Goal: Navigation & Orientation: Understand site structure

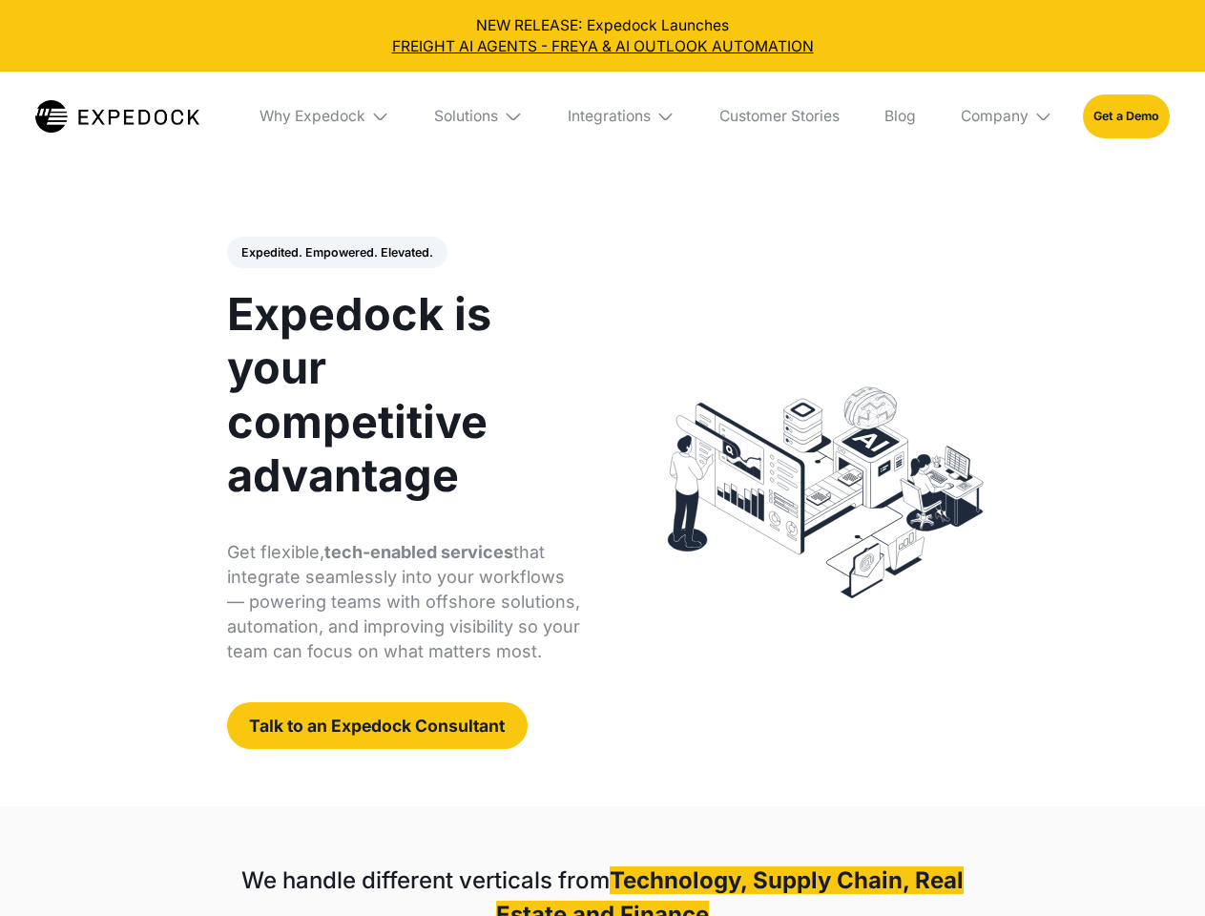
select select
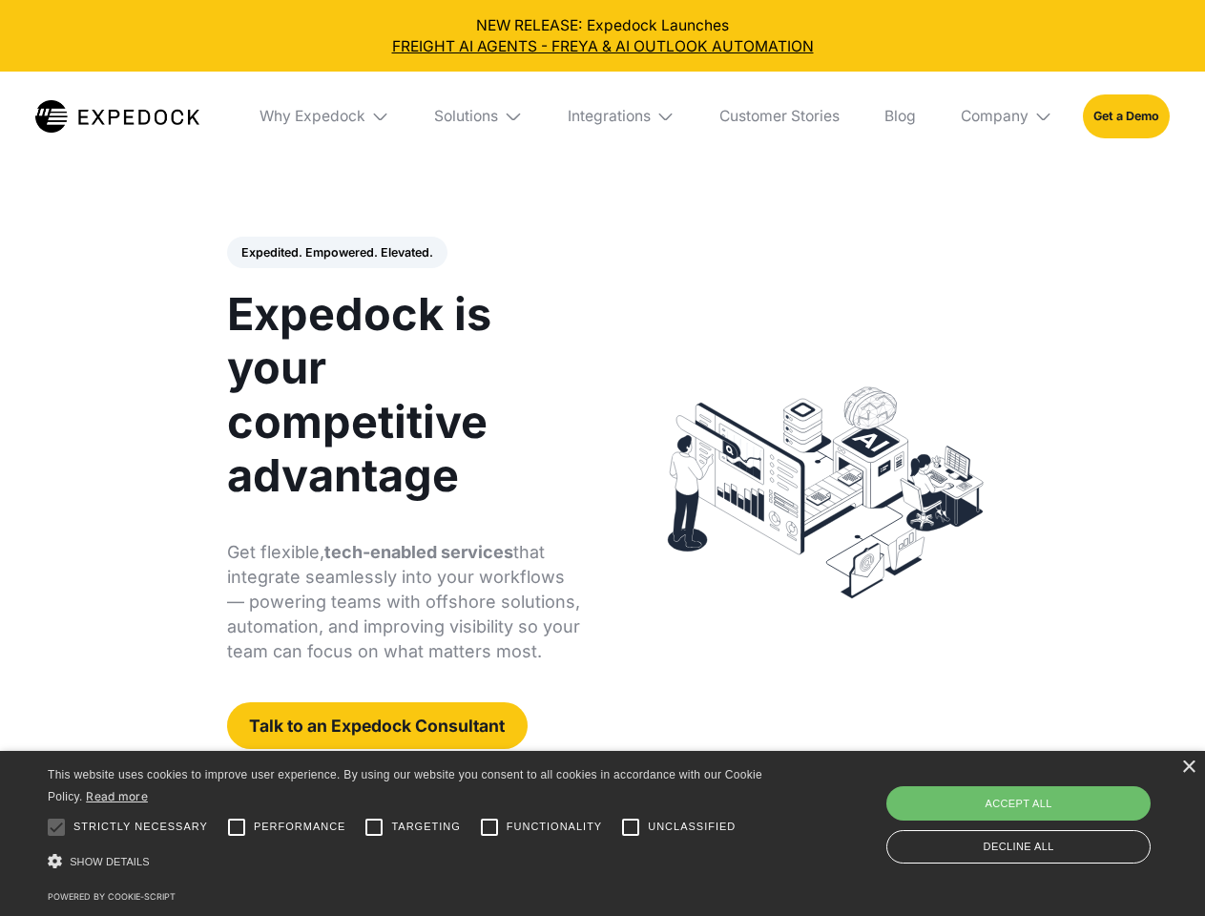
click at [602, 116] on div "Integrations" at bounding box center [609, 116] width 83 height 19
click at [325, 116] on div "Why Expedock" at bounding box center [296, 116] width 106 height 19
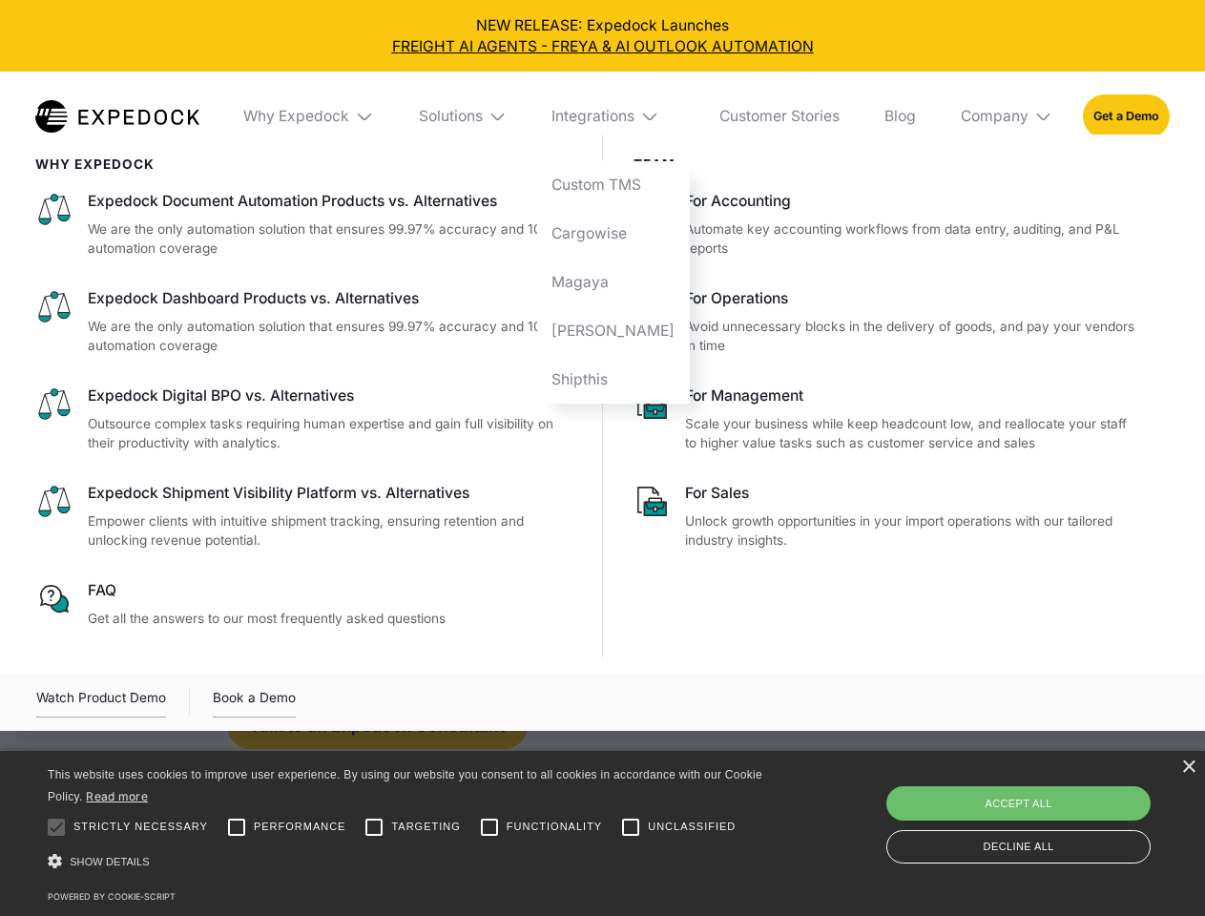
click at [480, 116] on div "Solutions" at bounding box center [451, 116] width 64 height 19
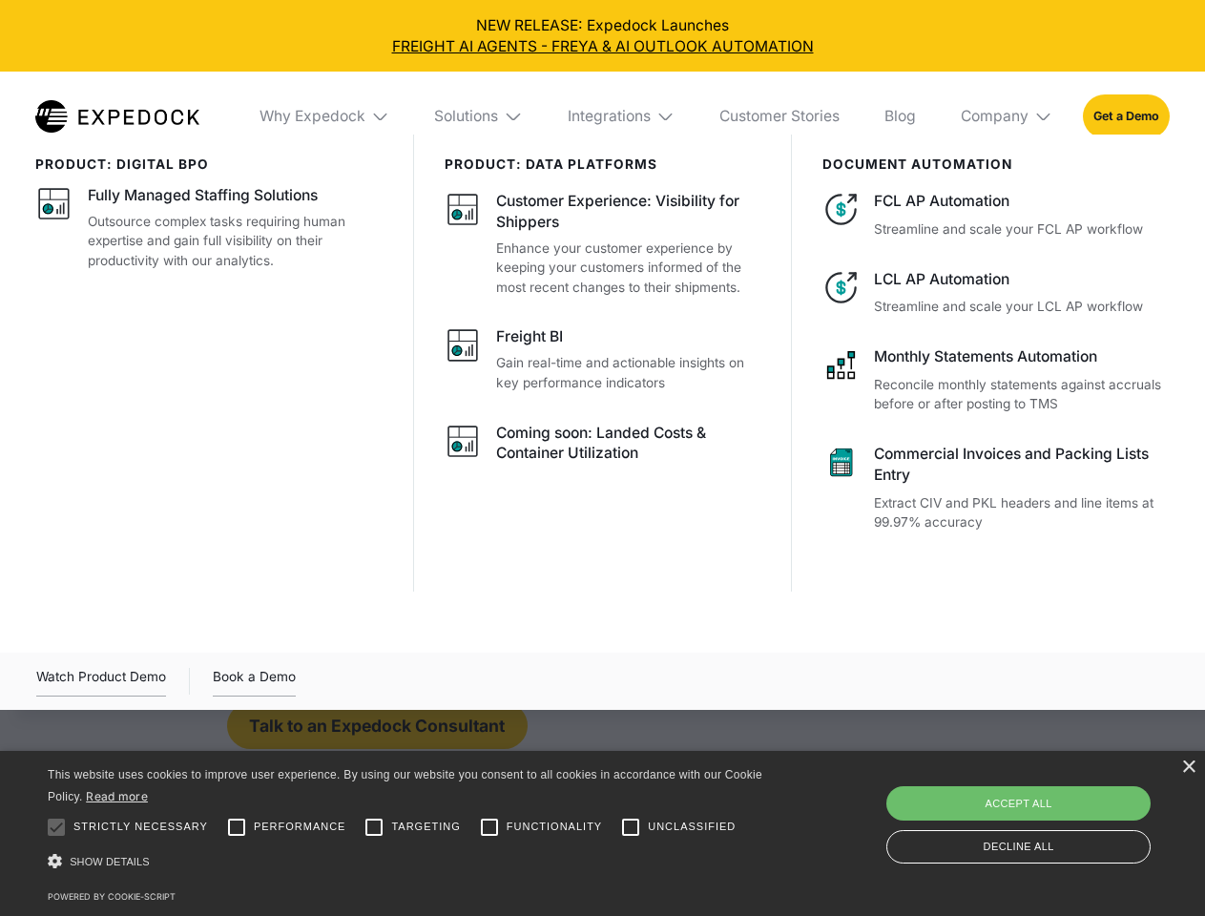
click at [622, 116] on div "Integrations" at bounding box center [609, 116] width 83 height 19
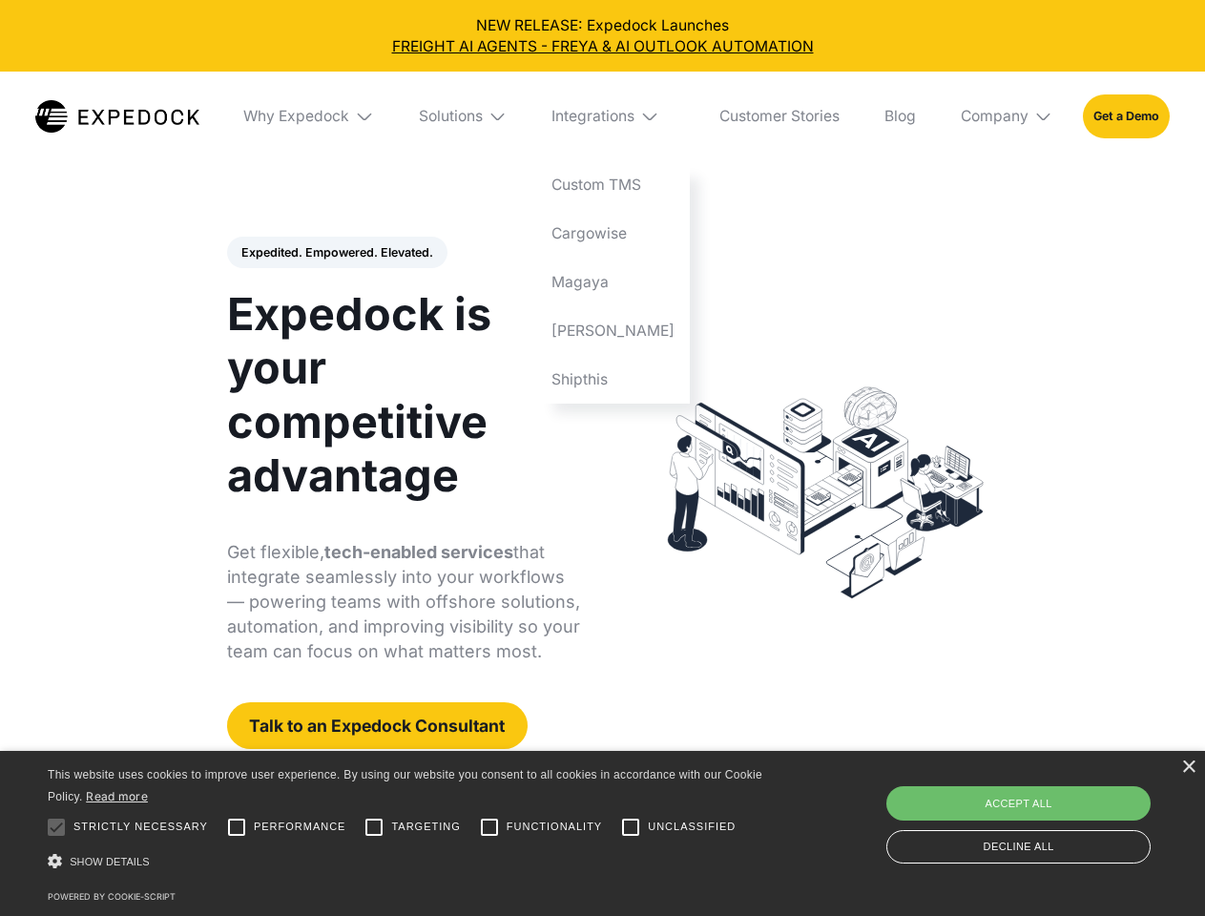
click at [1007, 116] on div "Company" at bounding box center [995, 116] width 68 height 19
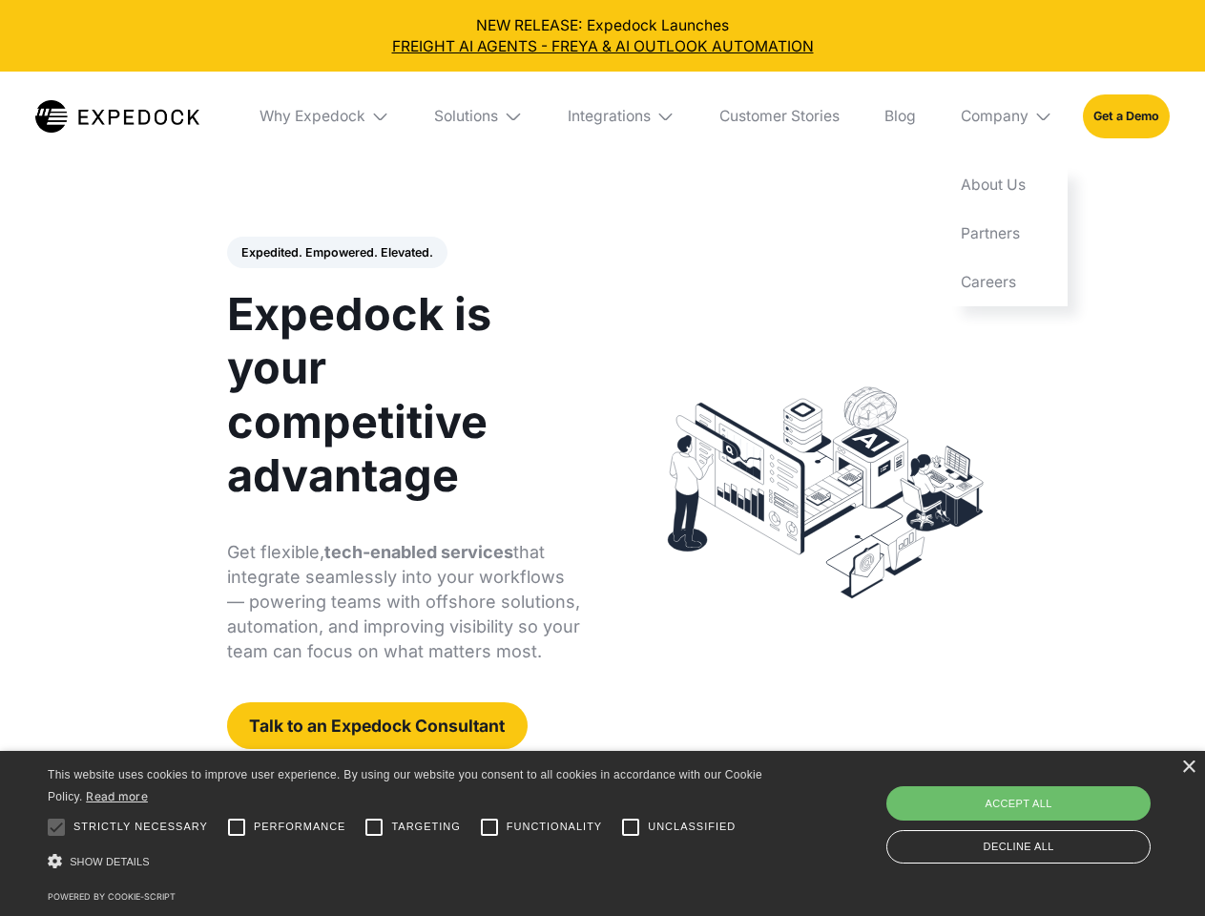
click at [336, 253] on div "Expedited. Empowered. Elevated. Automate Freight Document Extraction at 99.97% …" at bounding box center [404, 493] width 354 height 513
click at [56, 827] on div at bounding box center [56, 827] width 38 height 38
click at [237, 827] on input "Performance" at bounding box center [236, 827] width 38 height 38
checkbox input "true"
click at [374, 827] on input "Targeting" at bounding box center [374, 827] width 38 height 38
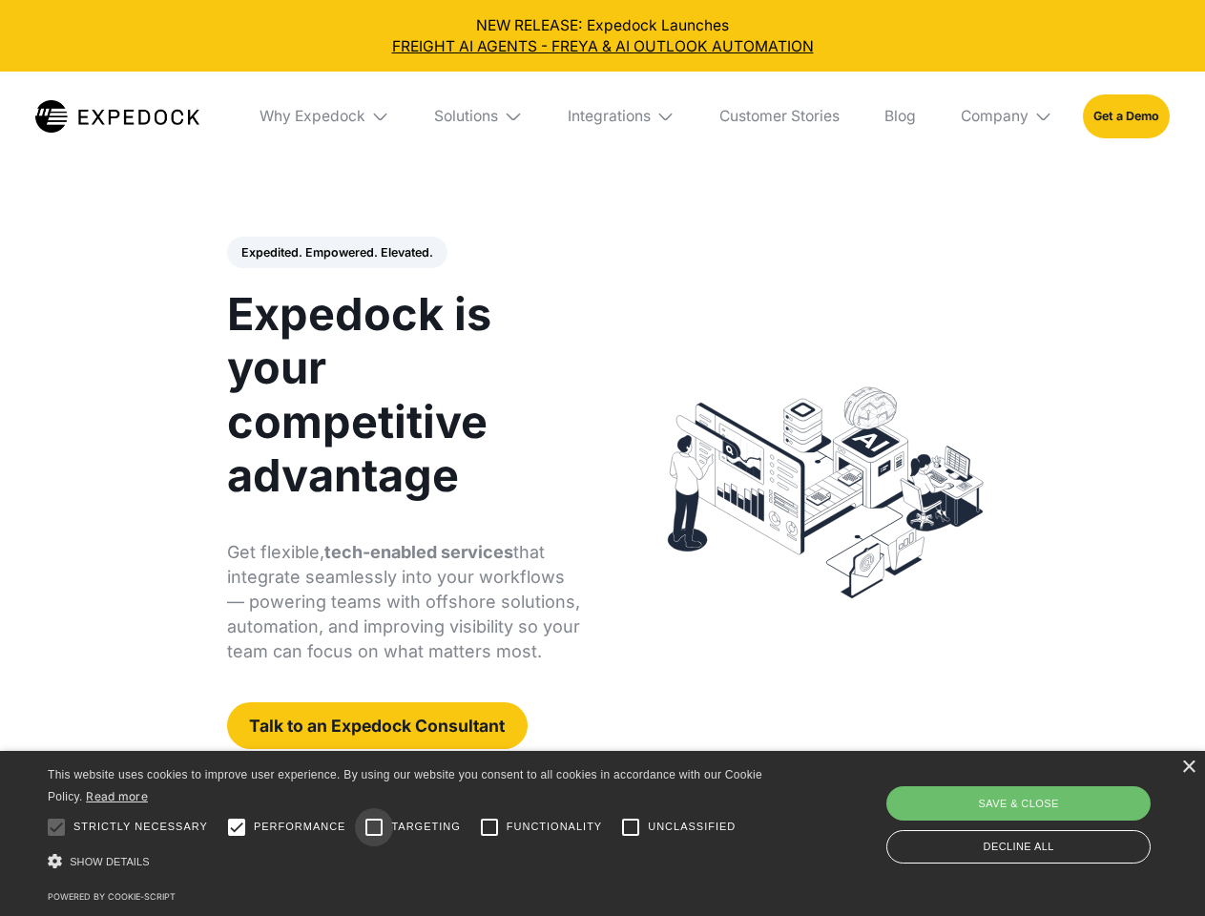
checkbox input "true"
click at [489, 827] on input "Functionality" at bounding box center [489, 827] width 38 height 38
checkbox input "true"
